Goal: Check status: Check status

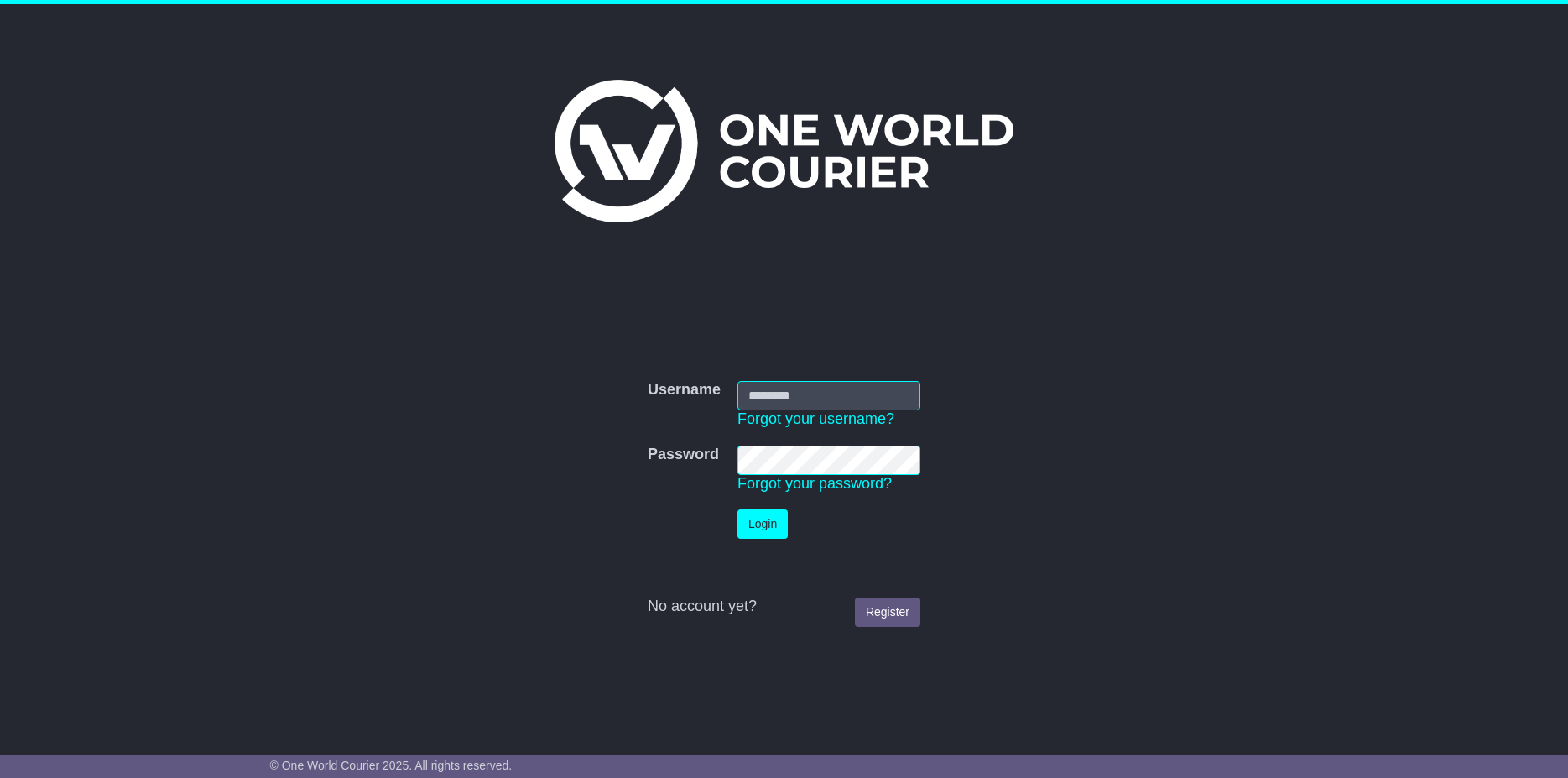
click at [788, 389] on input "Username" at bounding box center [829, 396] width 183 height 29
type input "**********"
click at [759, 525] on button "Login" at bounding box center [762, 524] width 50 height 29
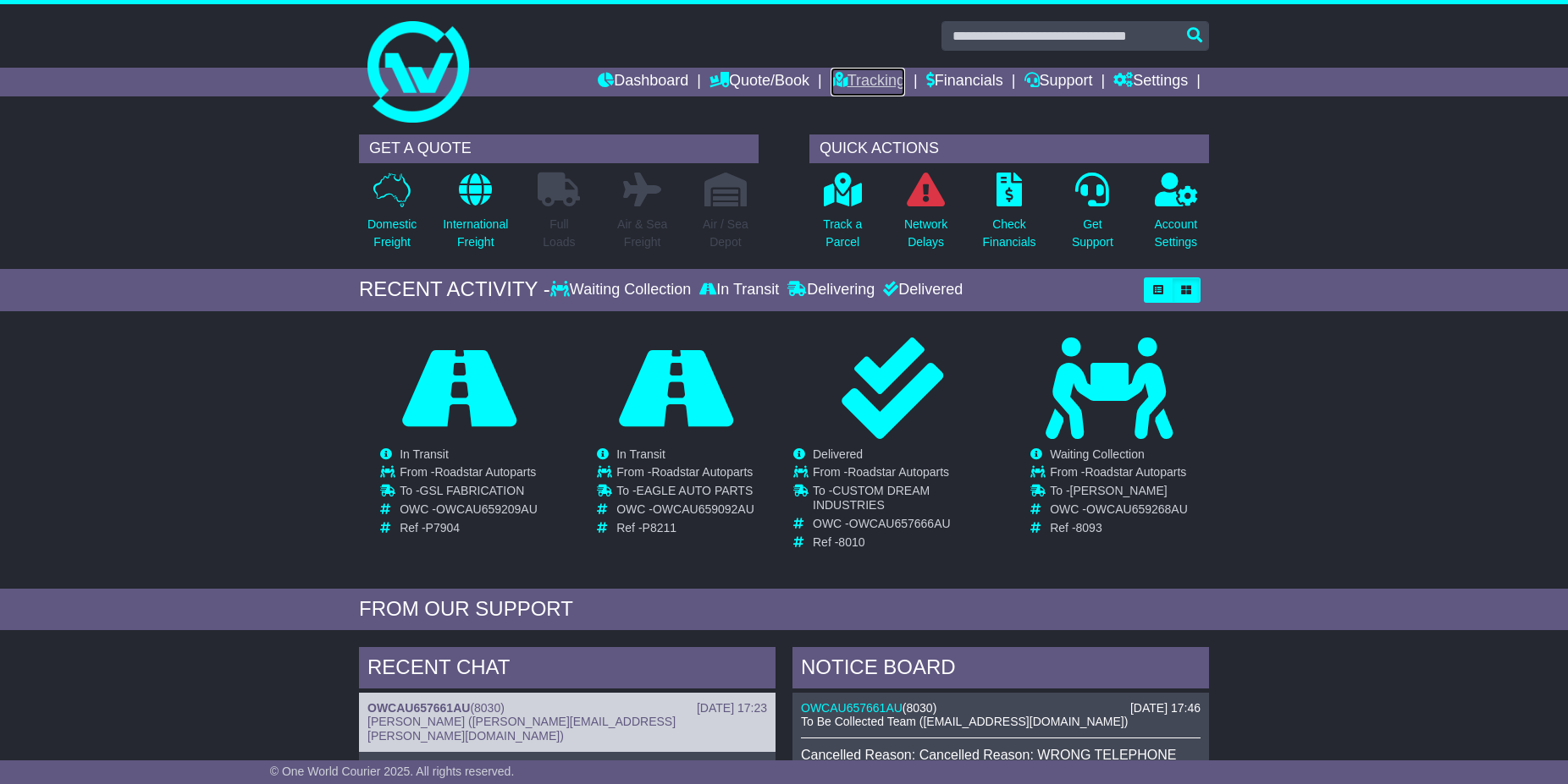
click at [846, 82] on link "Tracking" at bounding box center [867, 82] width 74 height 28
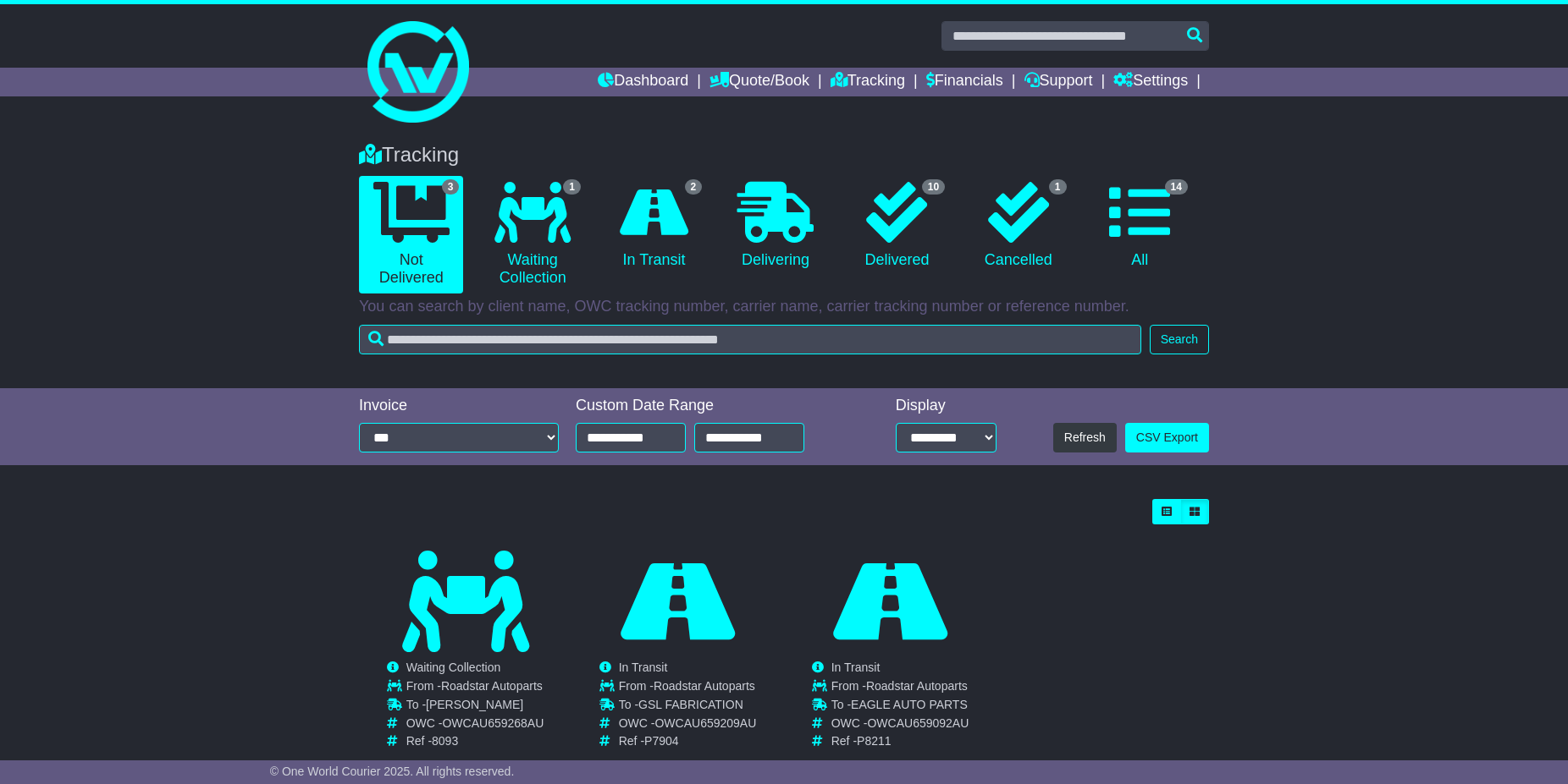
scroll to position [38, 0]
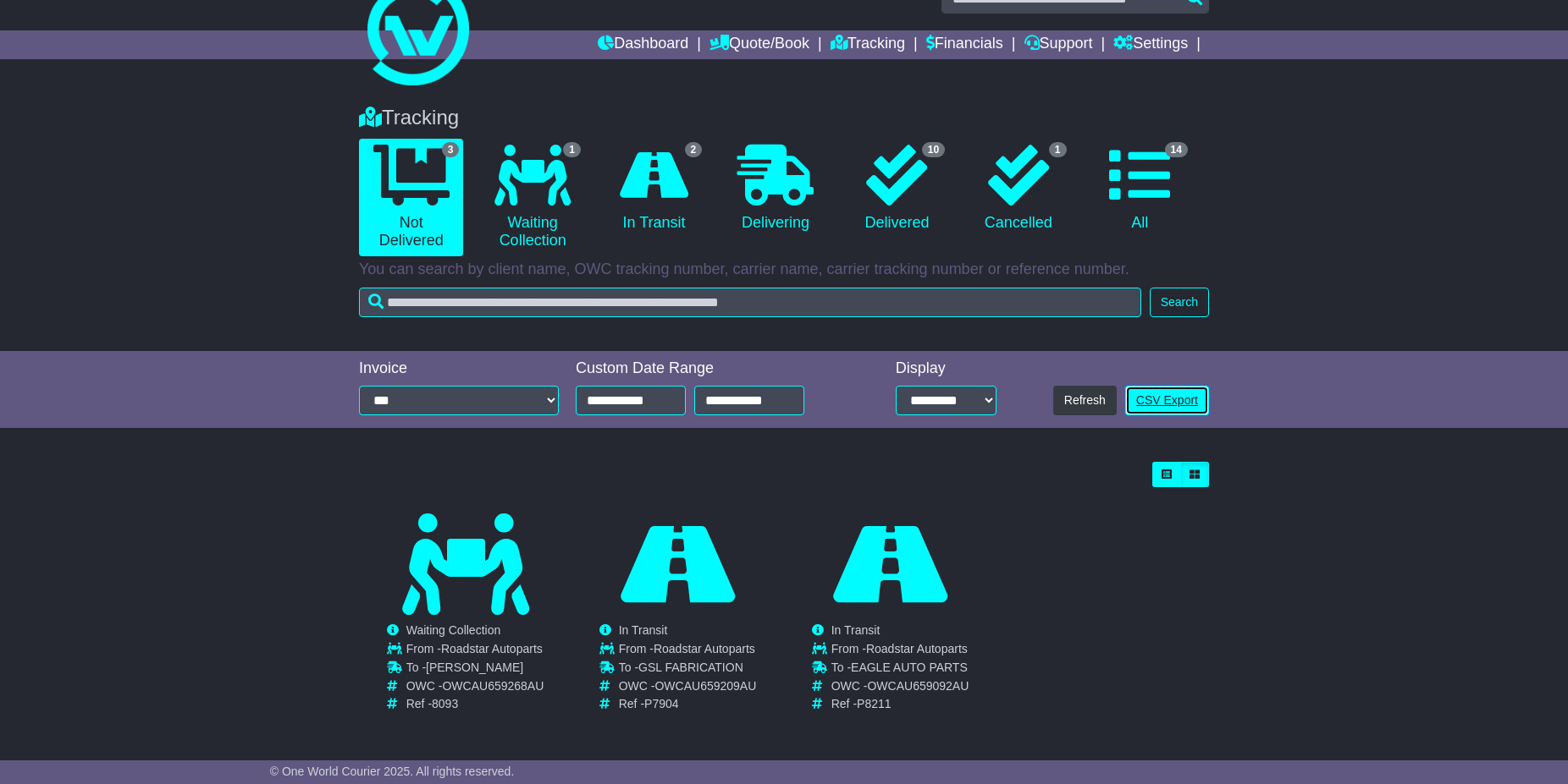
click at [1174, 397] on link "CSV Export" at bounding box center [1166, 401] width 83 height 29
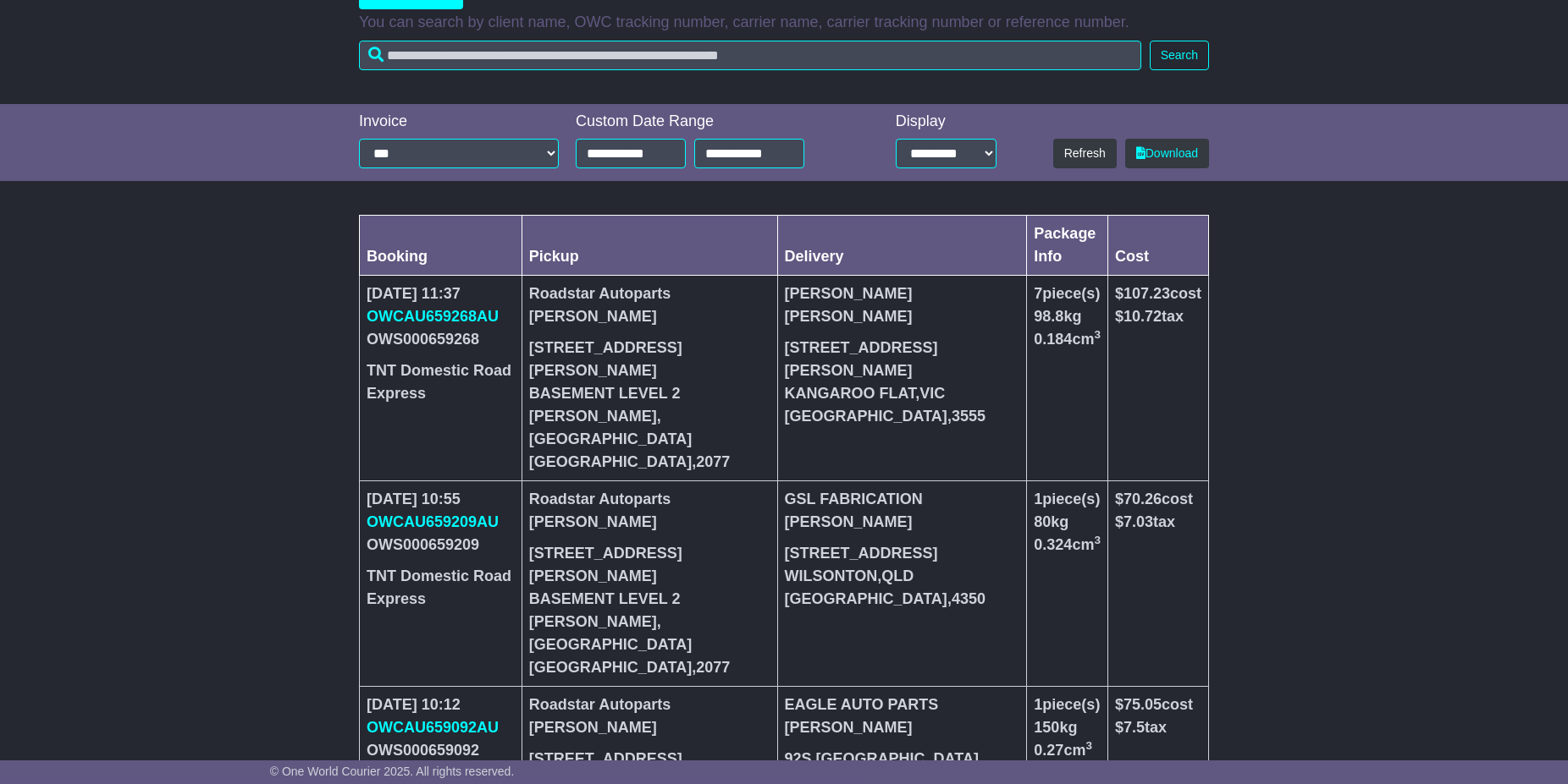
scroll to position [315, 0]
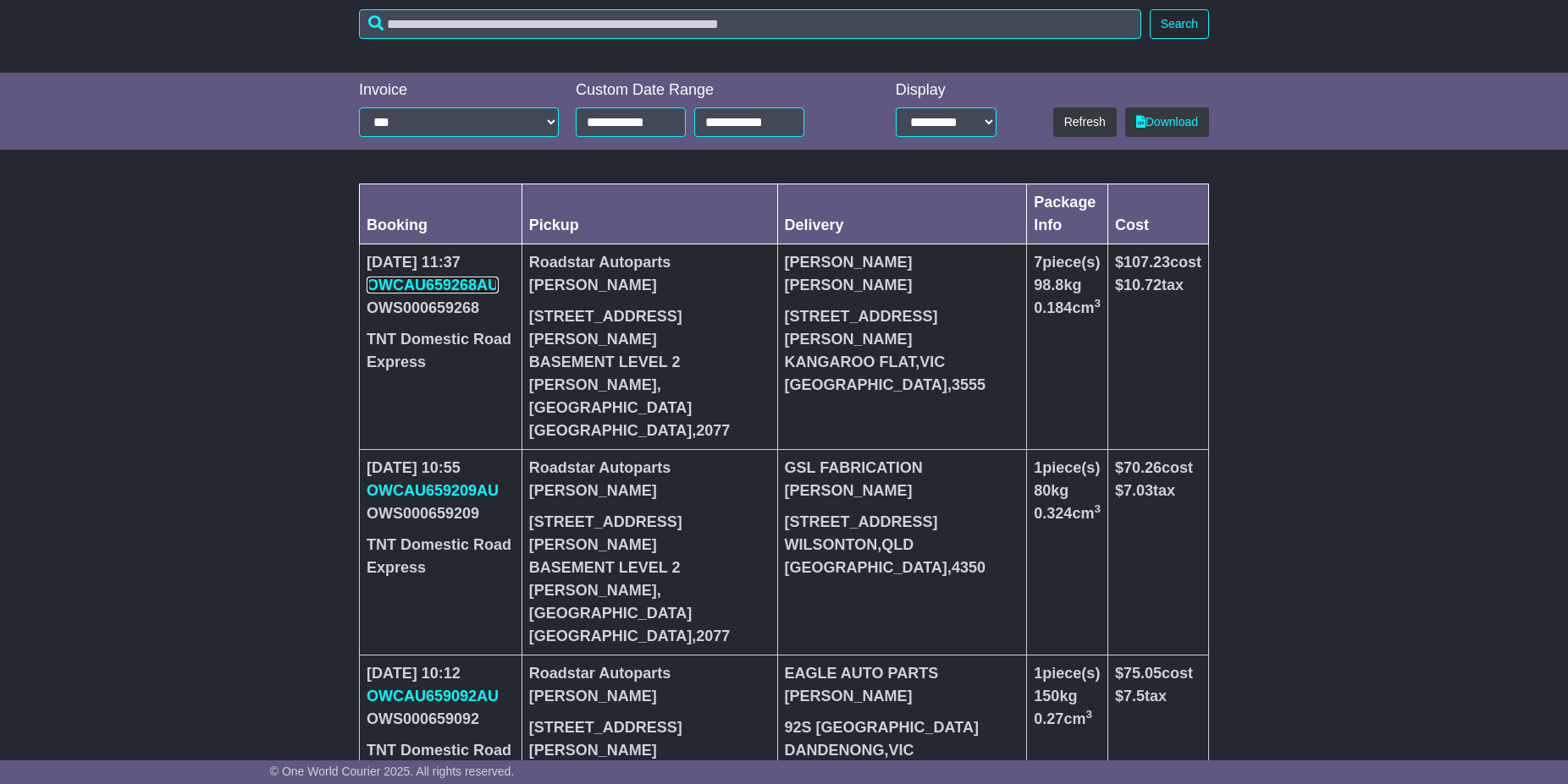
click at [450, 284] on link "OWCAU659268AU" at bounding box center [432, 285] width 132 height 17
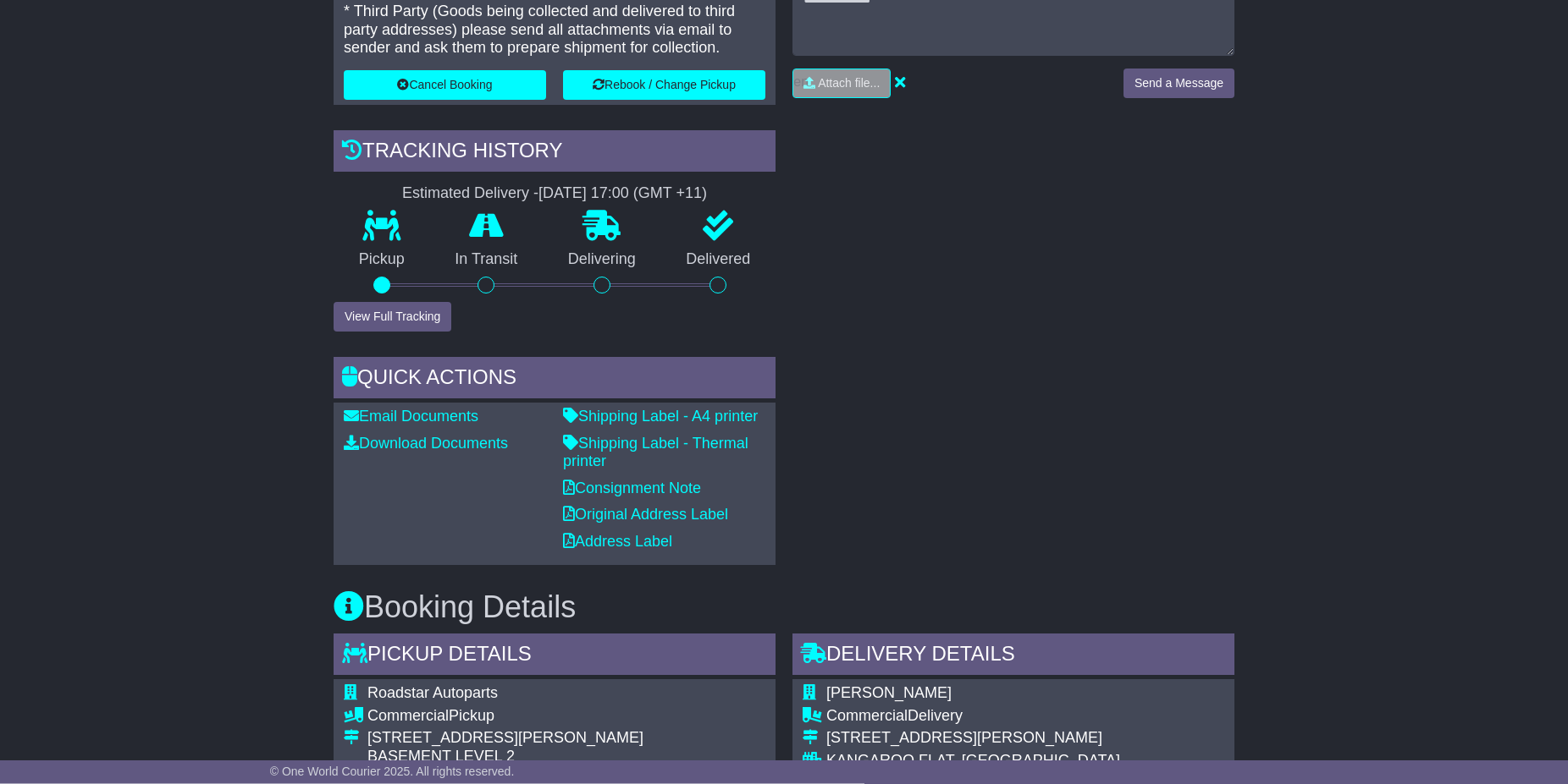
scroll to position [518, 0]
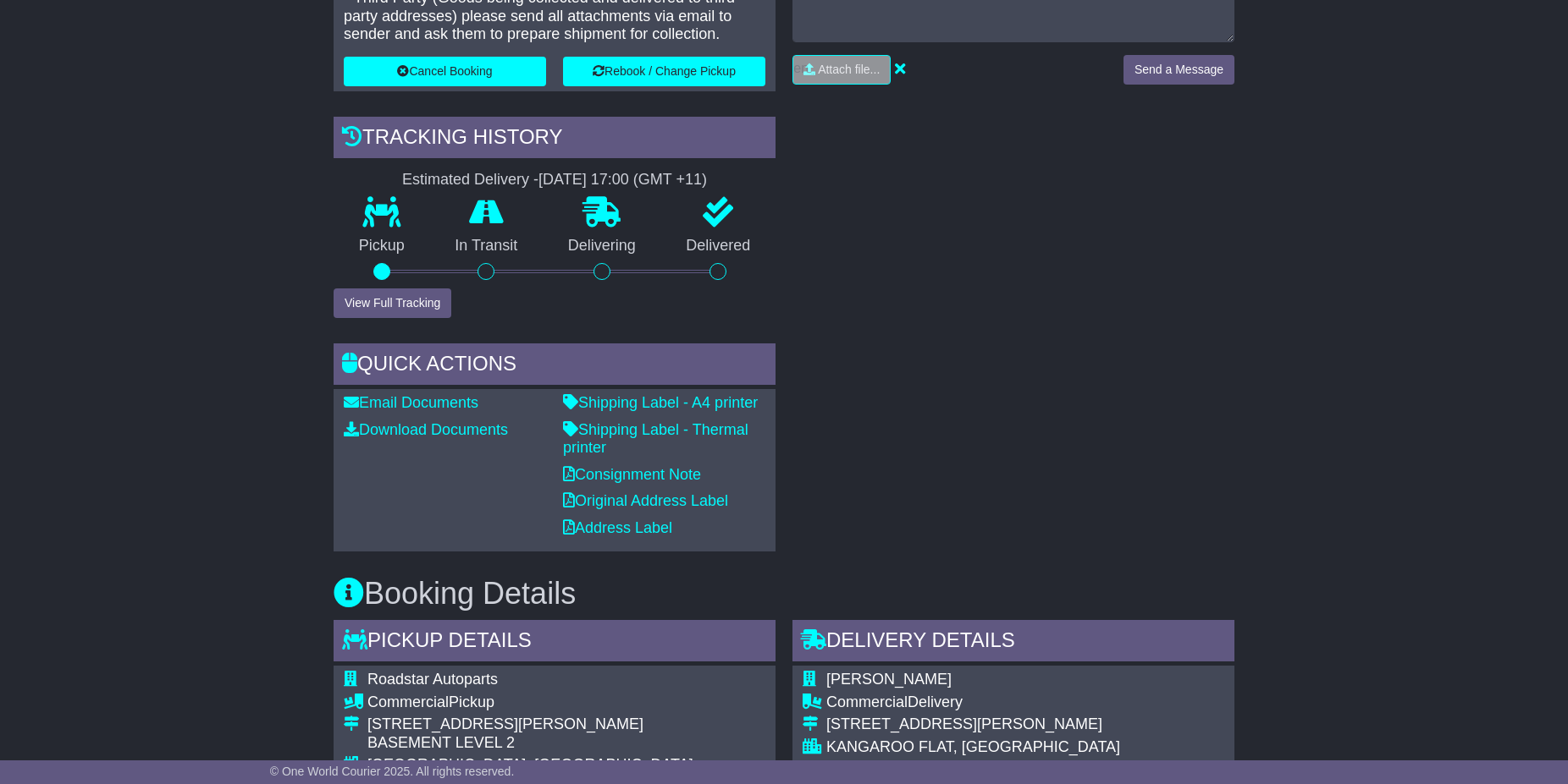
click at [384, 268] on div at bounding box center [382, 271] width 17 height 17
click at [387, 304] on button "View Full Tracking" at bounding box center [392, 304] width 117 height 29
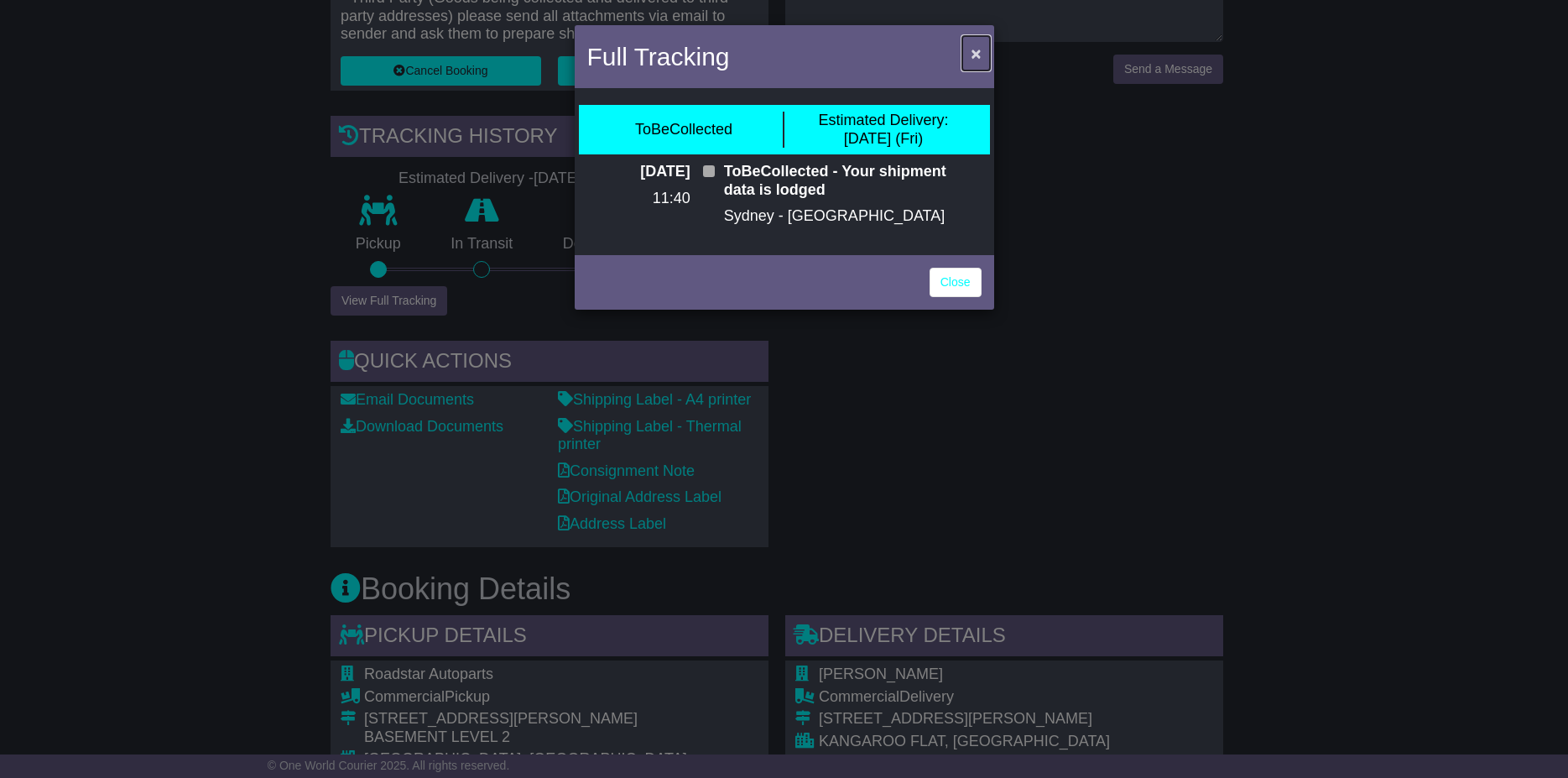
click at [970, 50] on button "×" at bounding box center [976, 54] width 27 height 35
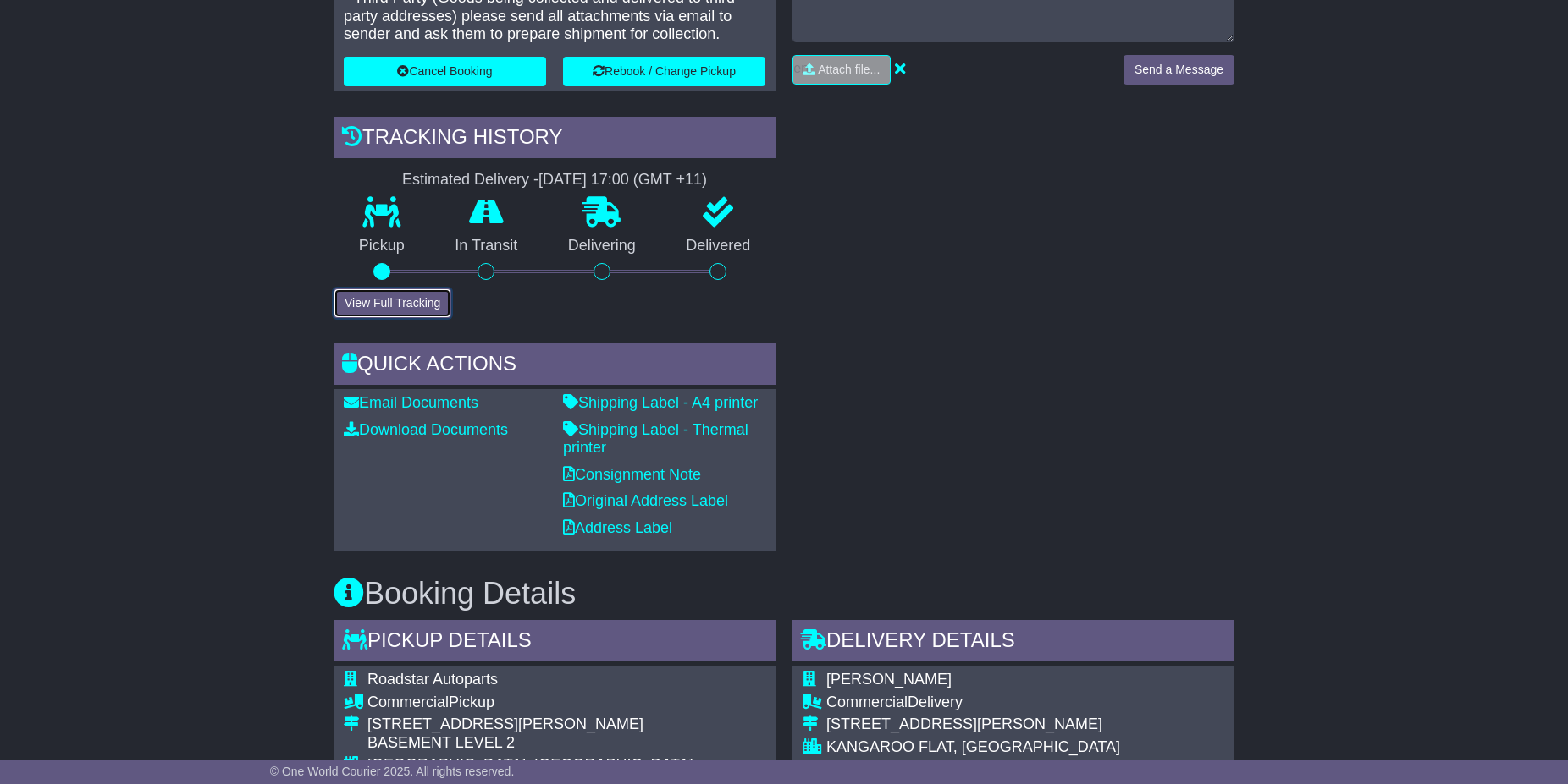
scroll to position [86, 0]
